Goal: Information Seeking & Learning: Stay updated

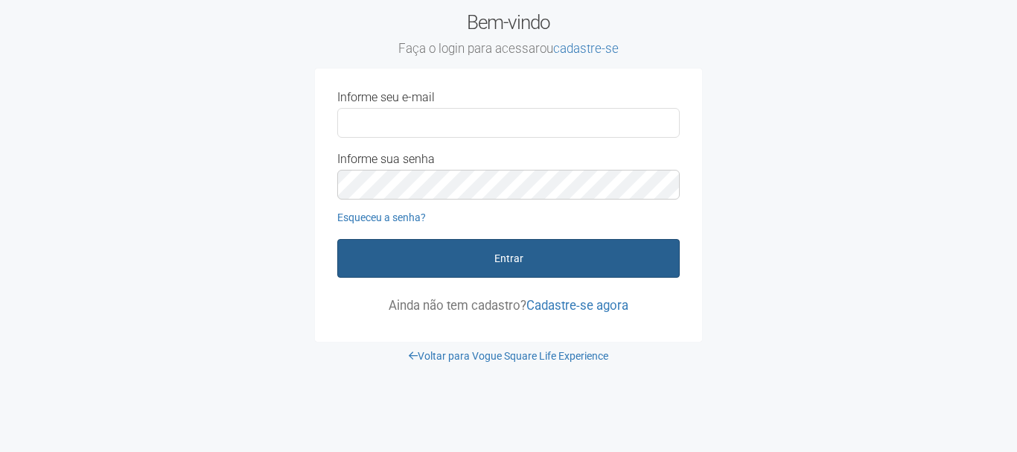
type input "**********"
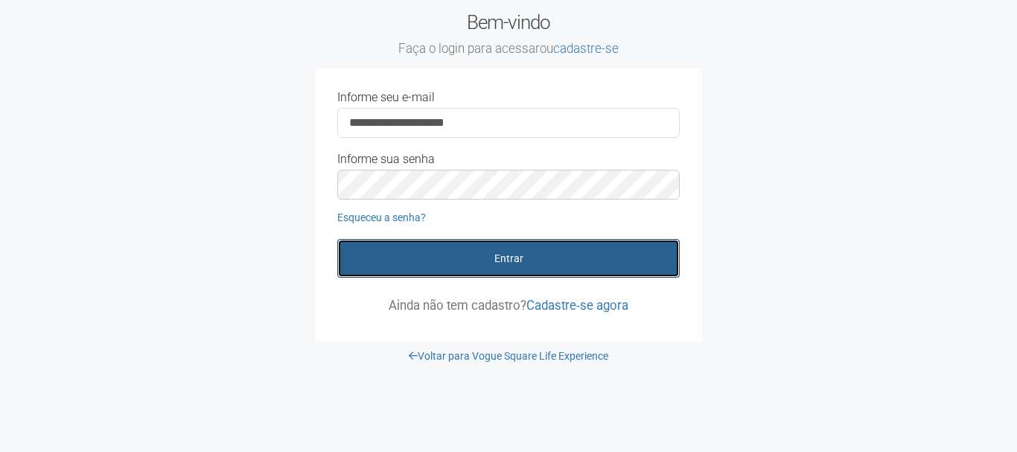
click at [383, 262] on button "Entrar" at bounding box center [508, 258] width 342 height 39
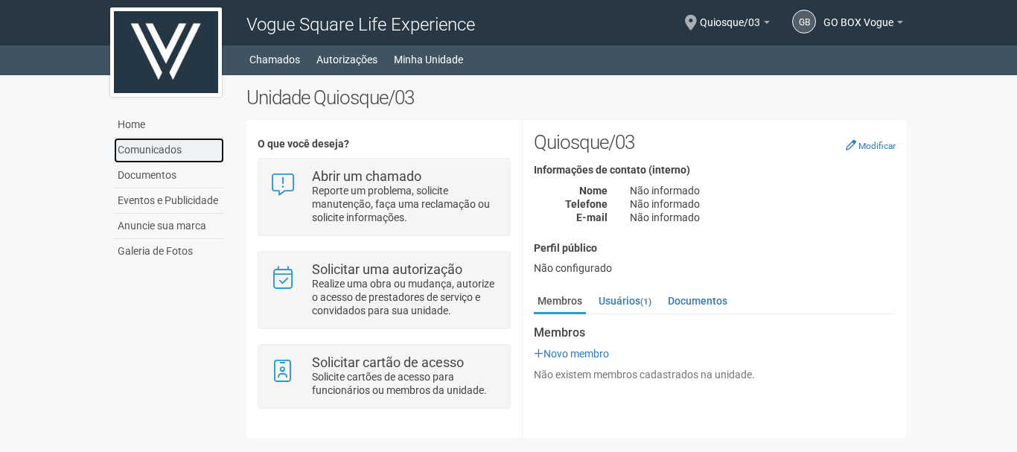
click at [172, 156] on link "Comunicados" at bounding box center [169, 150] width 110 height 25
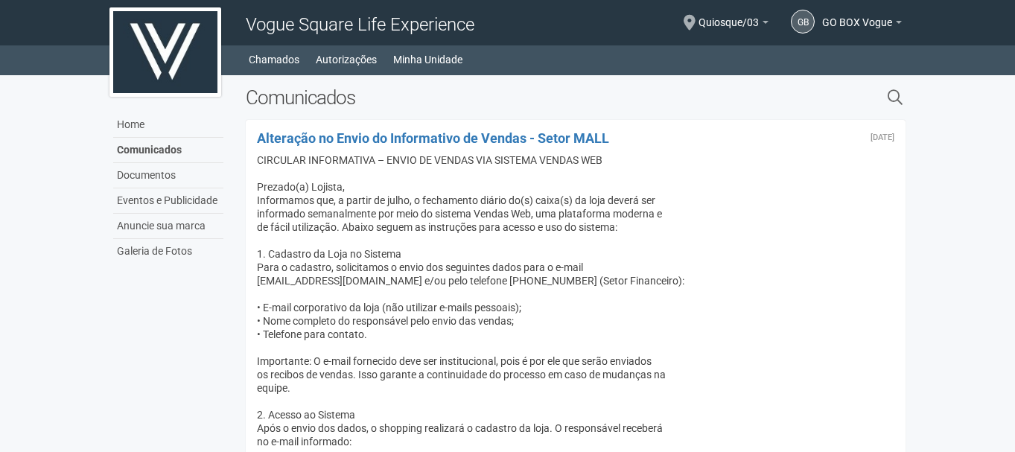
click at [1006, 296] on body "Aguarde... Vogue Square Life Experience GB GO BOX Vogue GO BOX Vogue ernanitego…" at bounding box center [507, 226] width 1015 height 452
